Goal: Navigation & Orientation: Go to known website

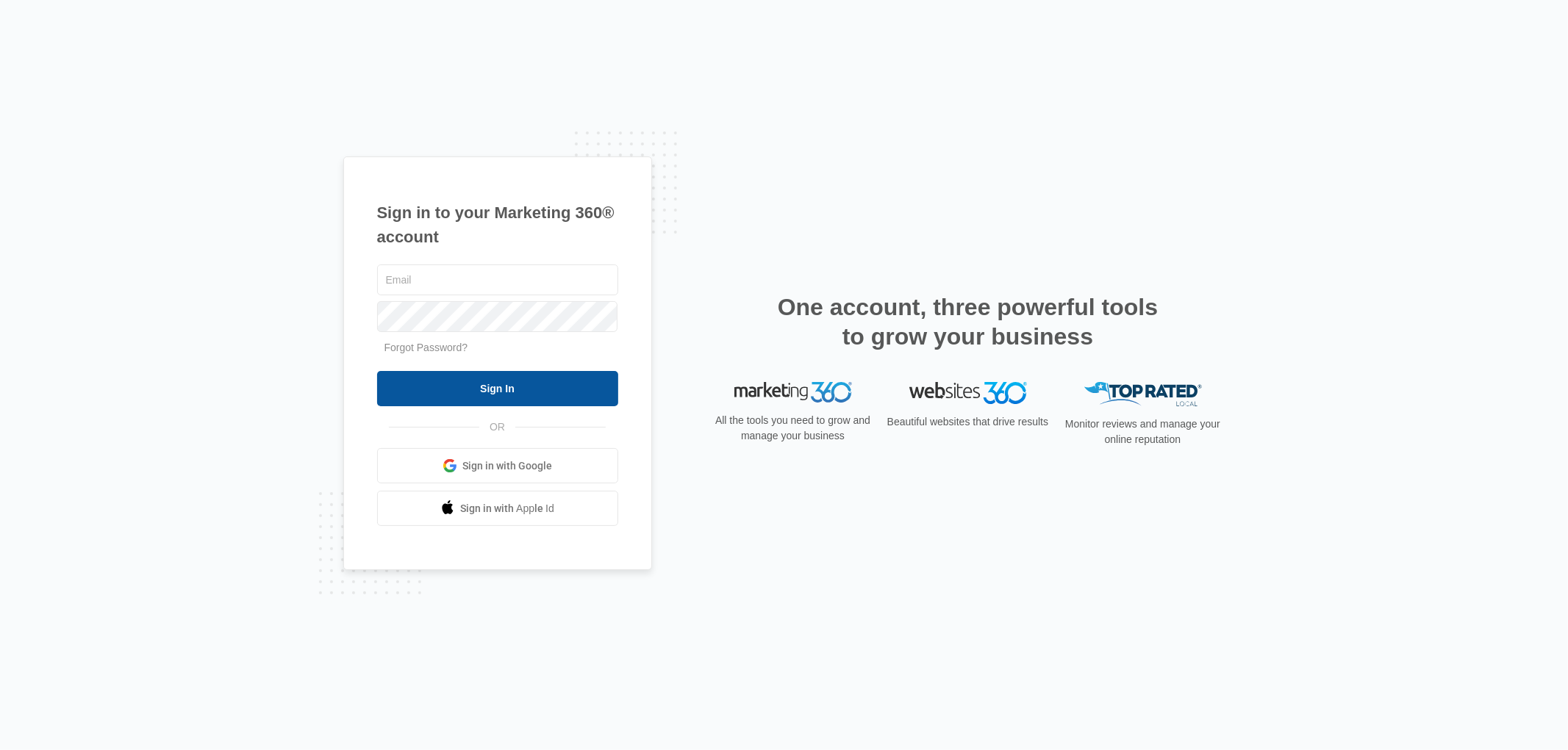
type input "[PERSON_NAME][EMAIL_ADDRESS][DOMAIN_NAME]"
click at [510, 384] on input "Sign In" at bounding box center [497, 388] width 241 height 35
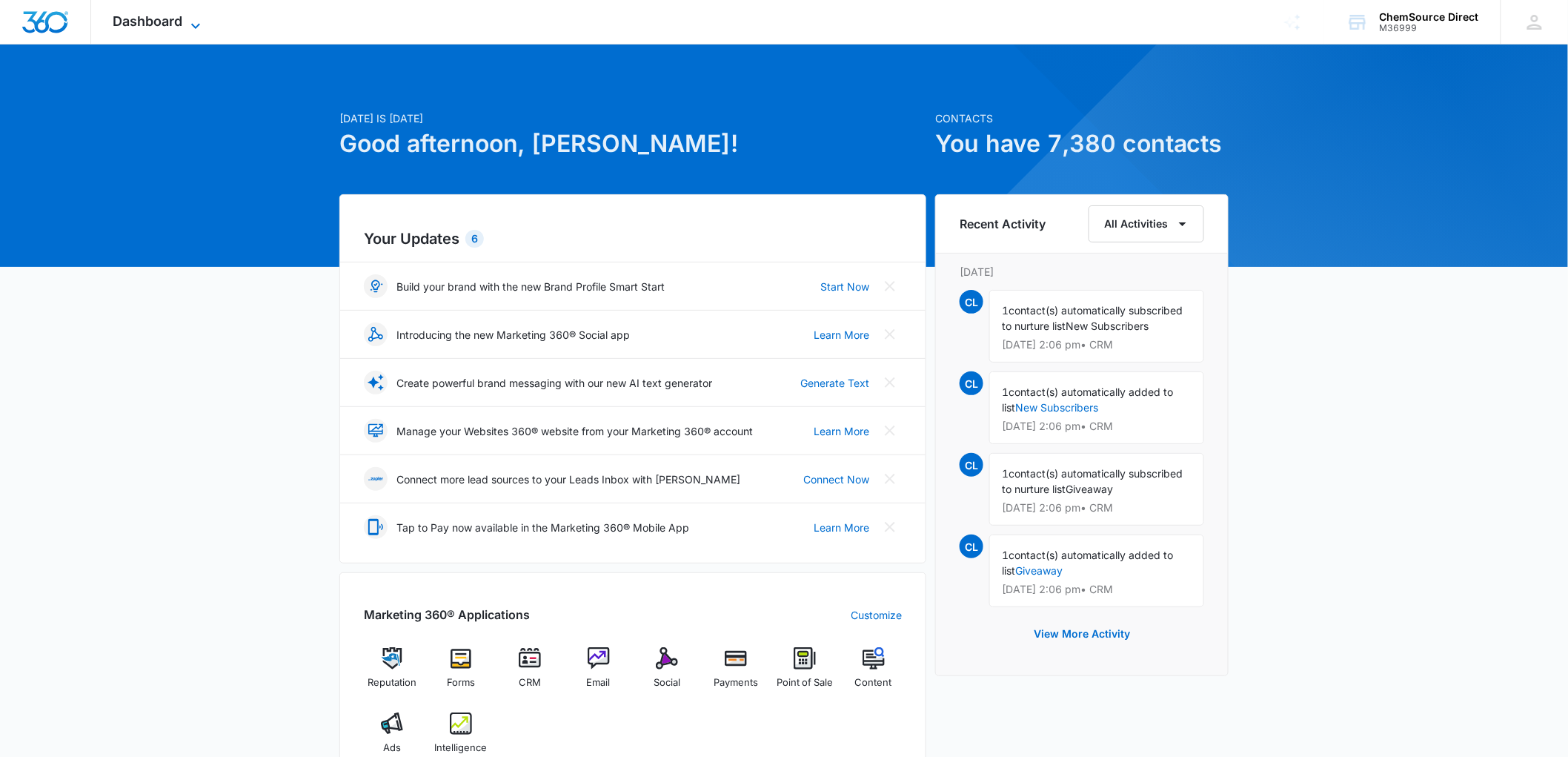
click at [195, 22] on icon at bounding box center [195, 25] width 18 height 18
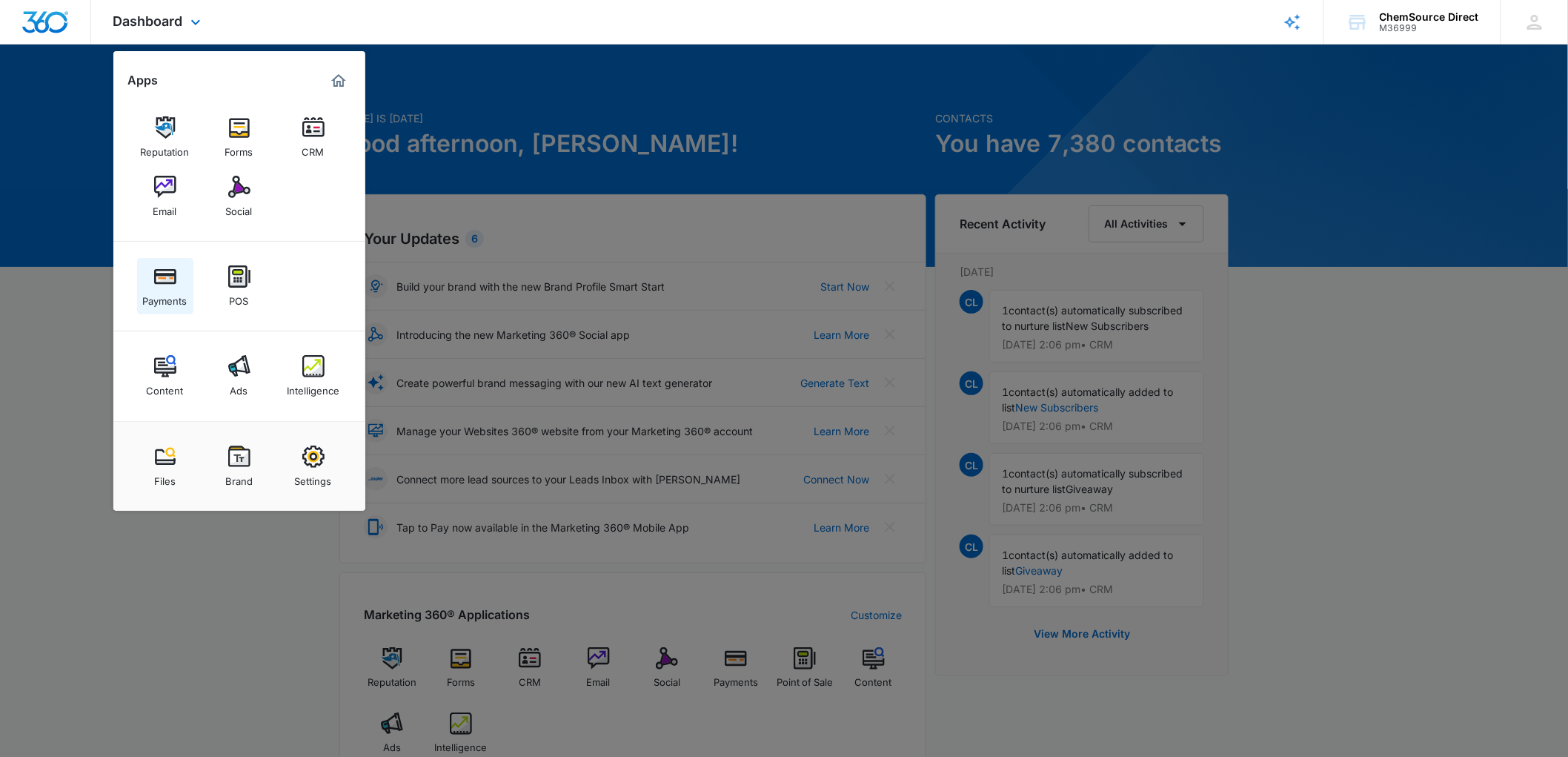
click at [159, 272] on img at bounding box center [165, 276] width 22 height 22
